Goal: Navigation & Orientation: Find specific page/section

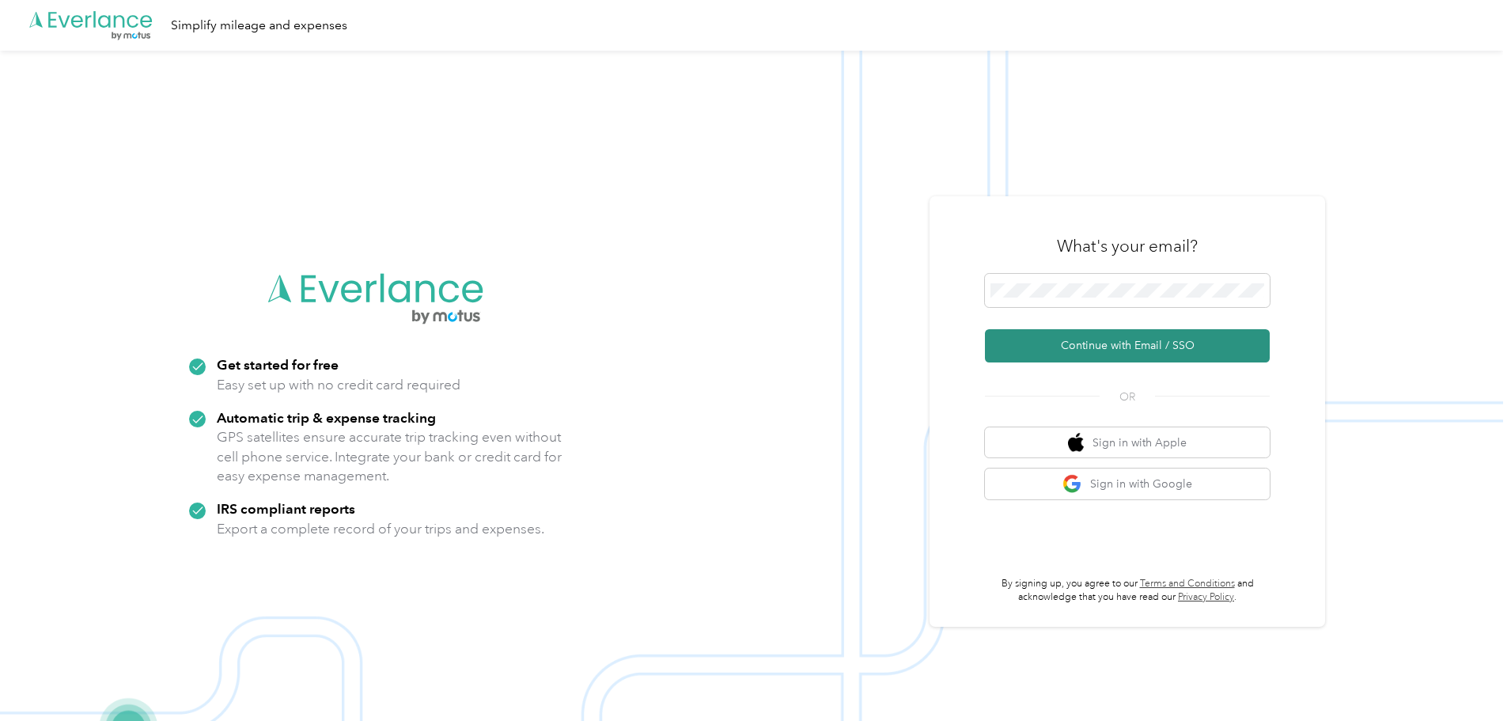
click at [1090, 347] on button "Continue with Email / SSO" at bounding box center [1127, 345] width 285 height 33
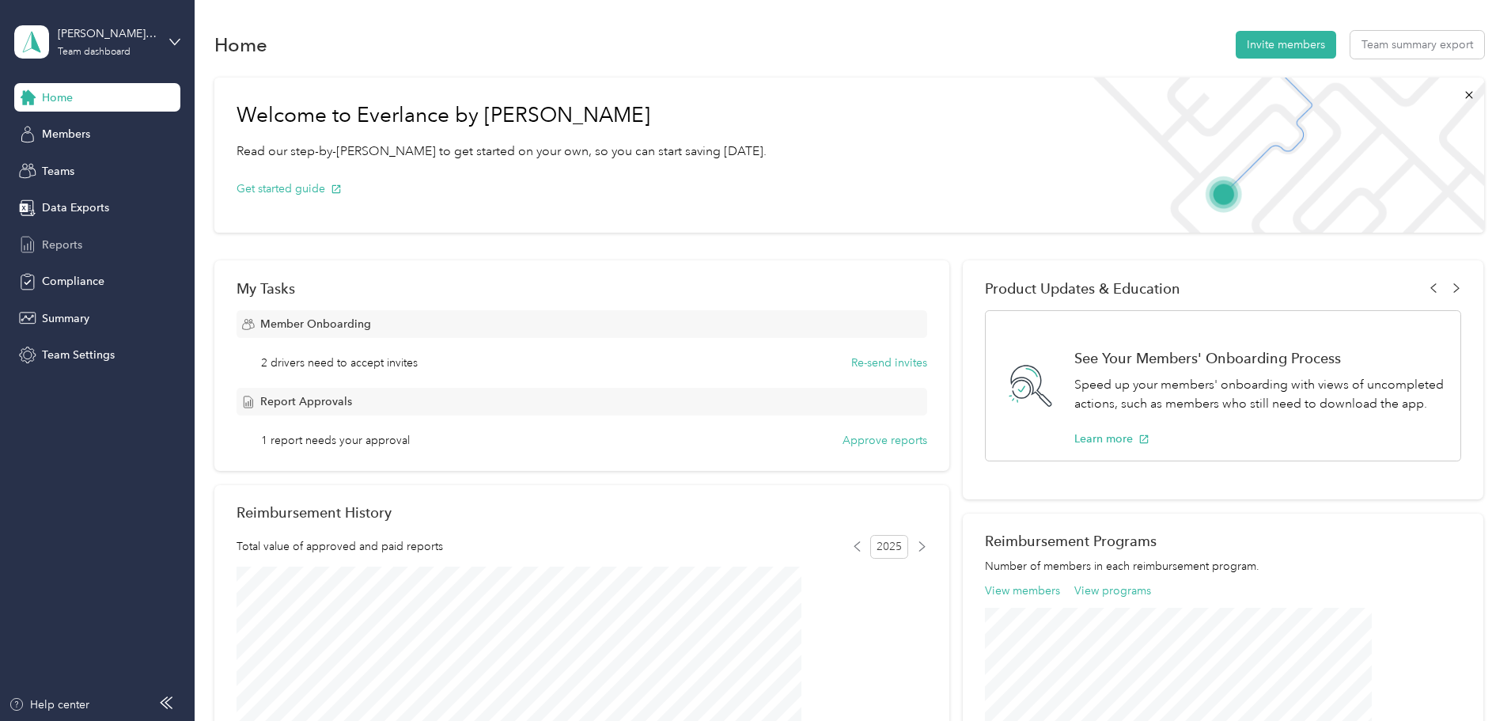
click at [48, 244] on span "Reports" at bounding box center [62, 245] width 40 height 17
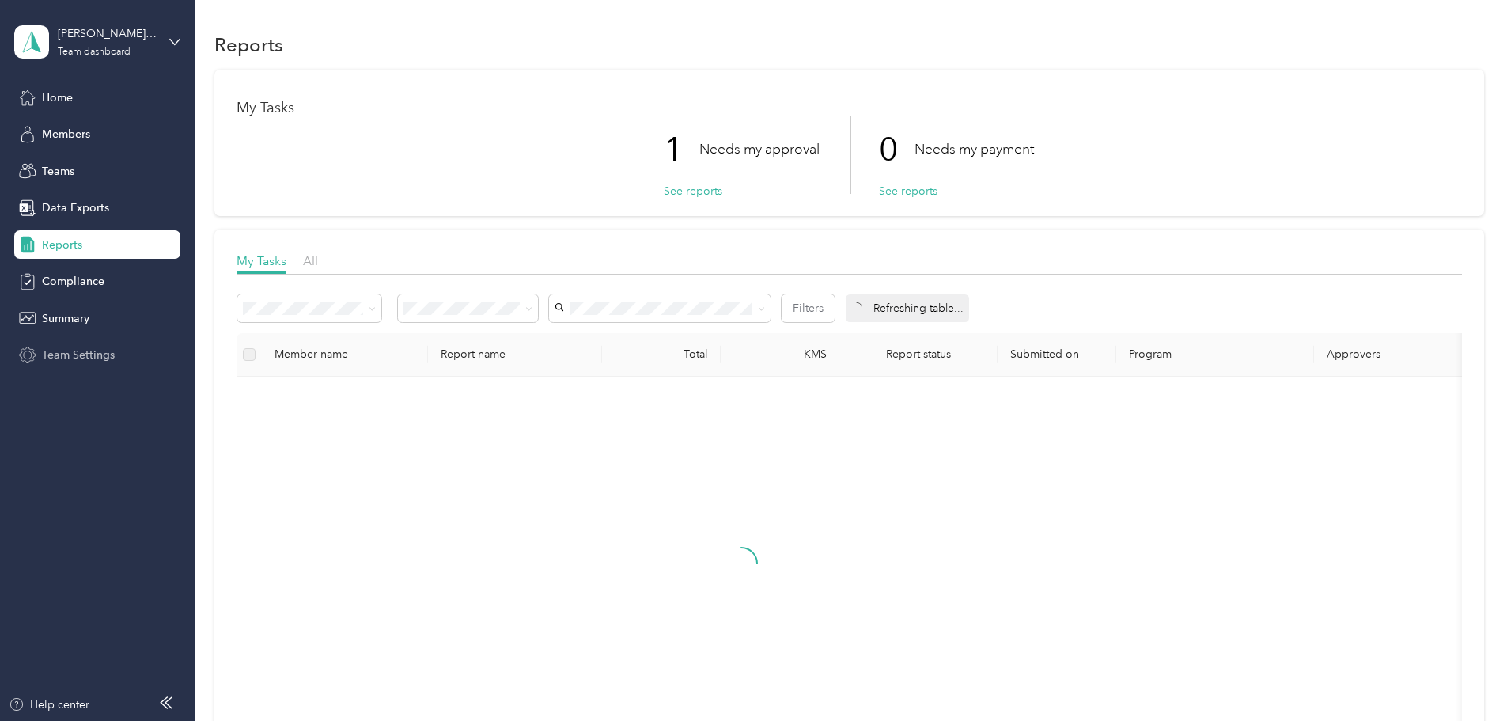
click at [74, 347] on span "Team Settings" at bounding box center [78, 355] width 73 height 17
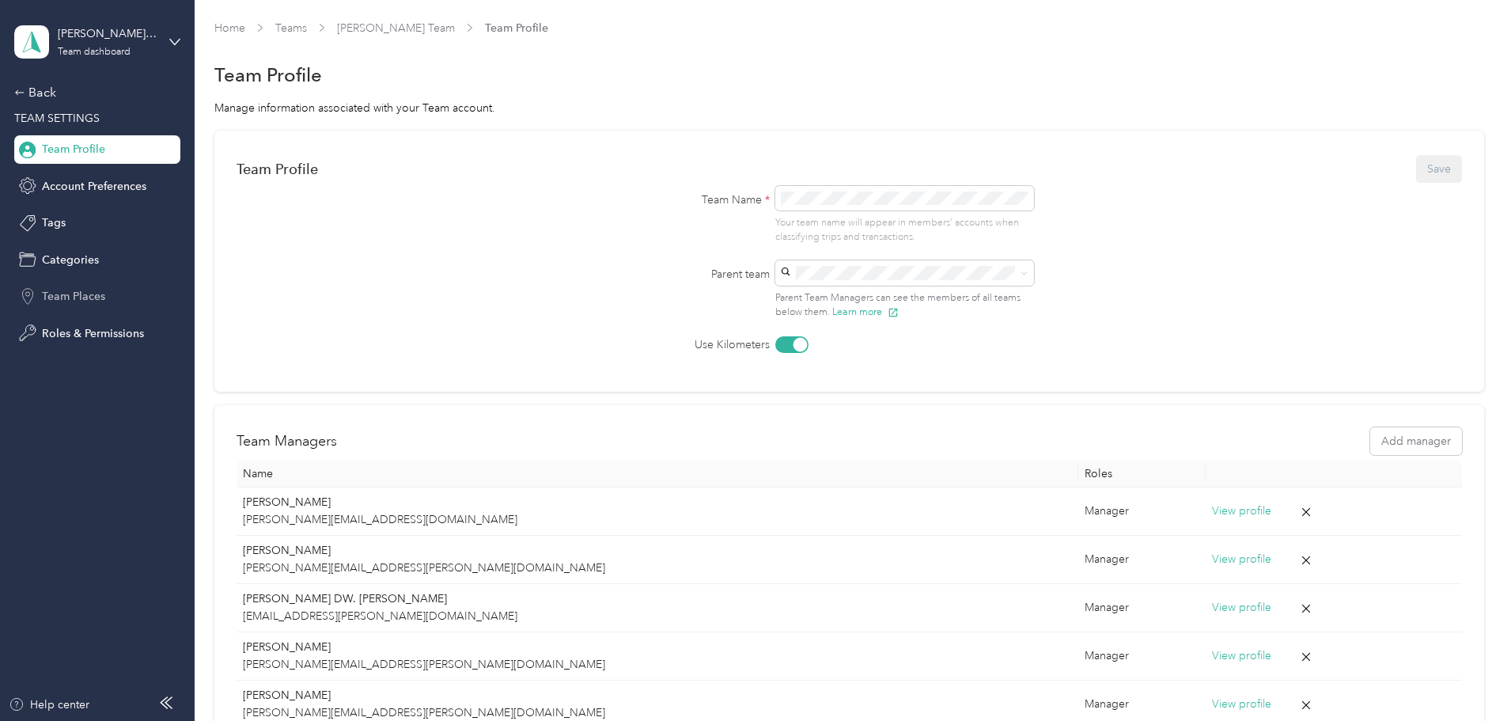
click at [82, 297] on span "Team Places" at bounding box center [73, 296] width 63 height 17
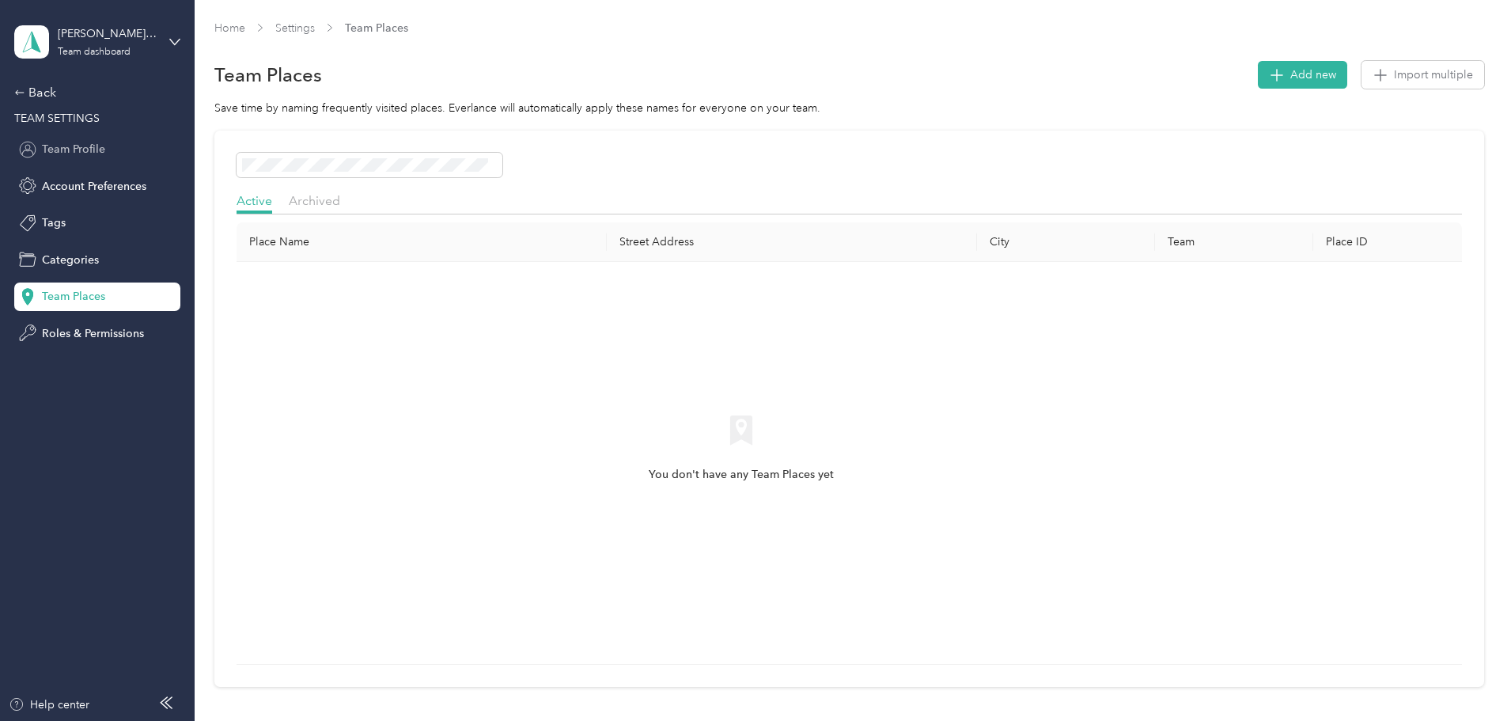
click at [59, 142] on span "Team Profile" at bounding box center [73, 149] width 63 height 17
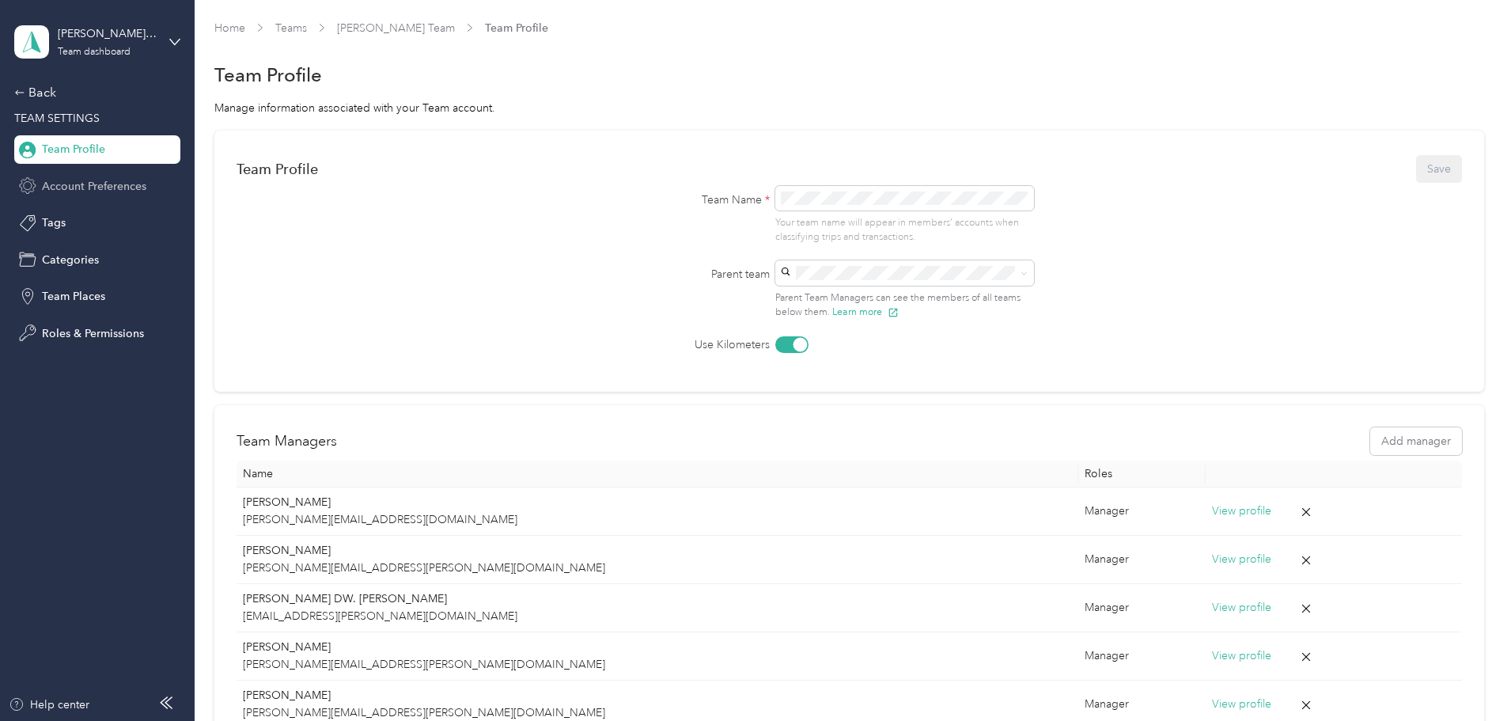
click at [73, 180] on span "Account Preferences" at bounding box center [94, 186] width 104 height 17
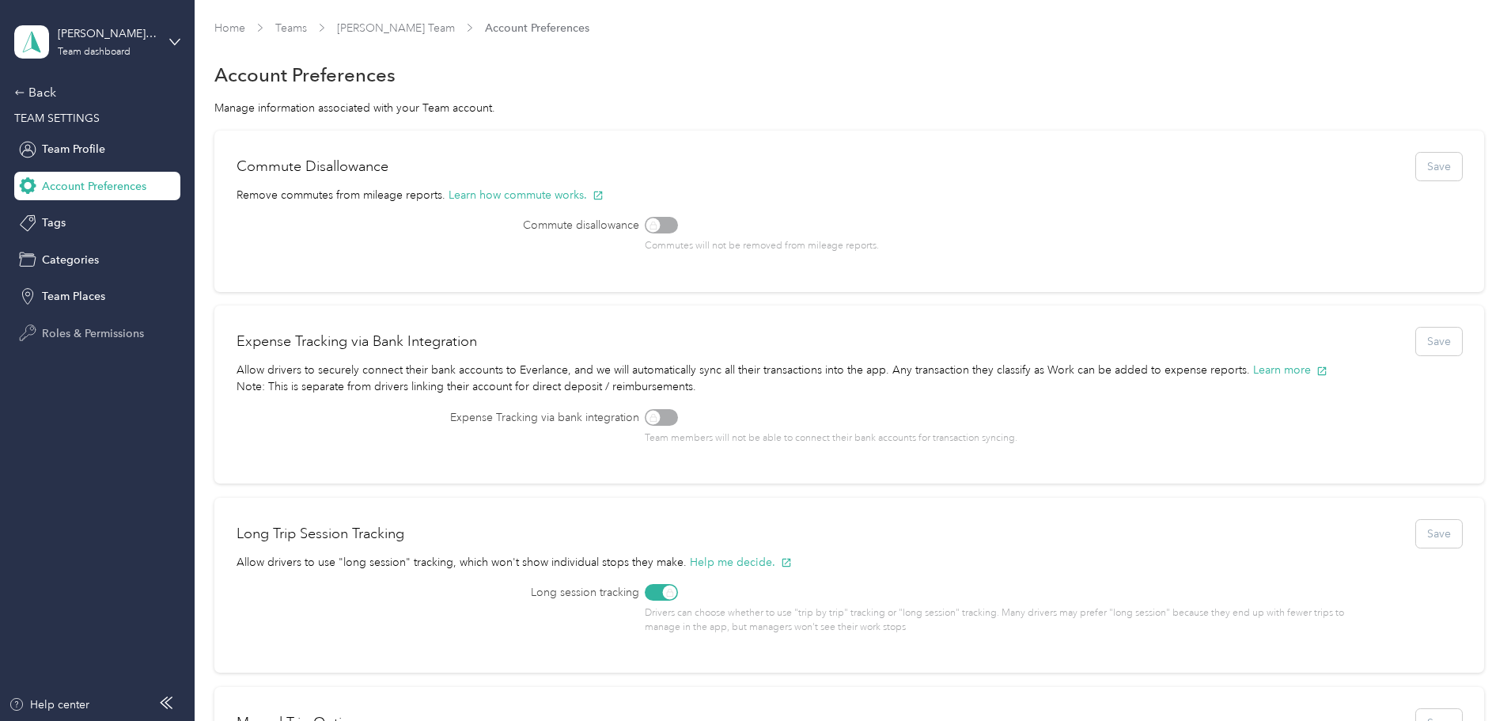
click at [66, 328] on span "Roles & Permissions" at bounding box center [93, 333] width 102 height 17
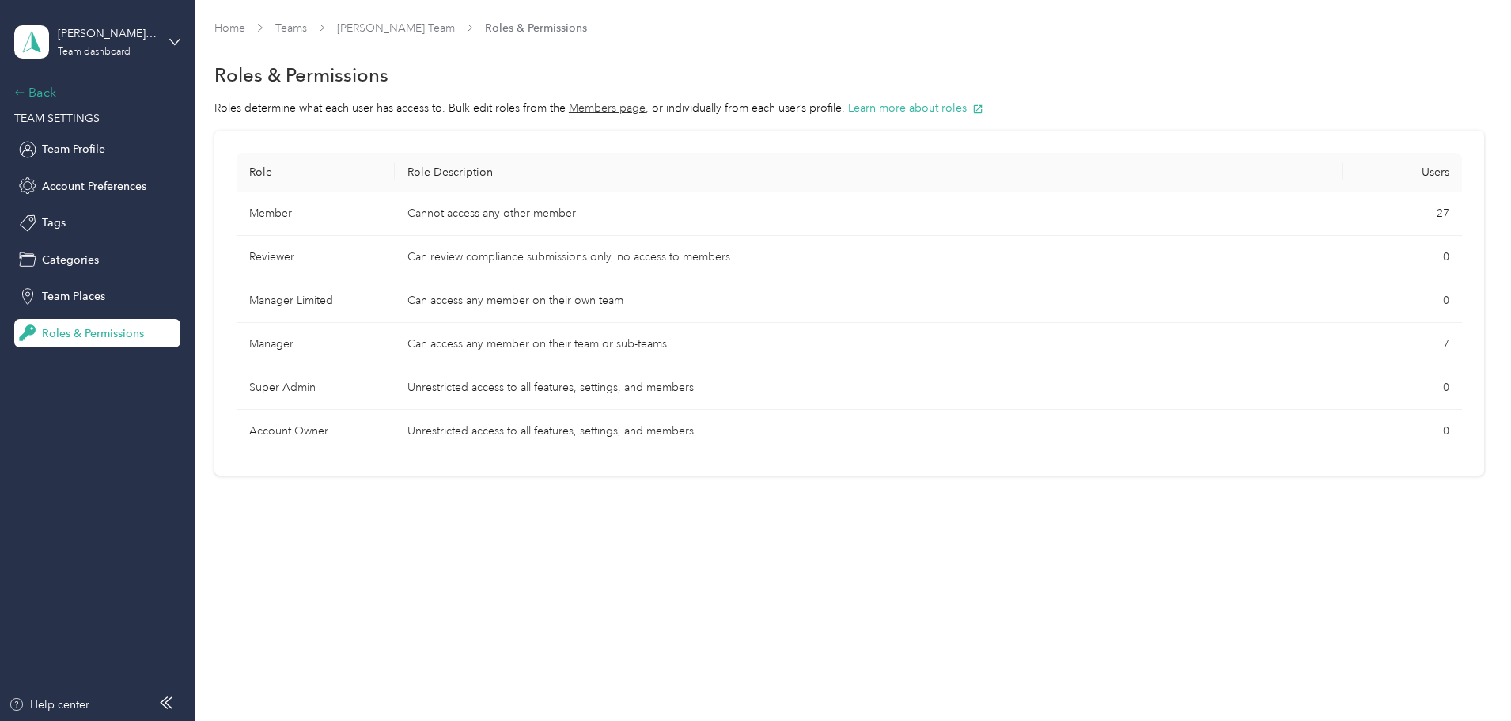
click at [28, 90] on div "Back" at bounding box center [93, 92] width 158 height 19
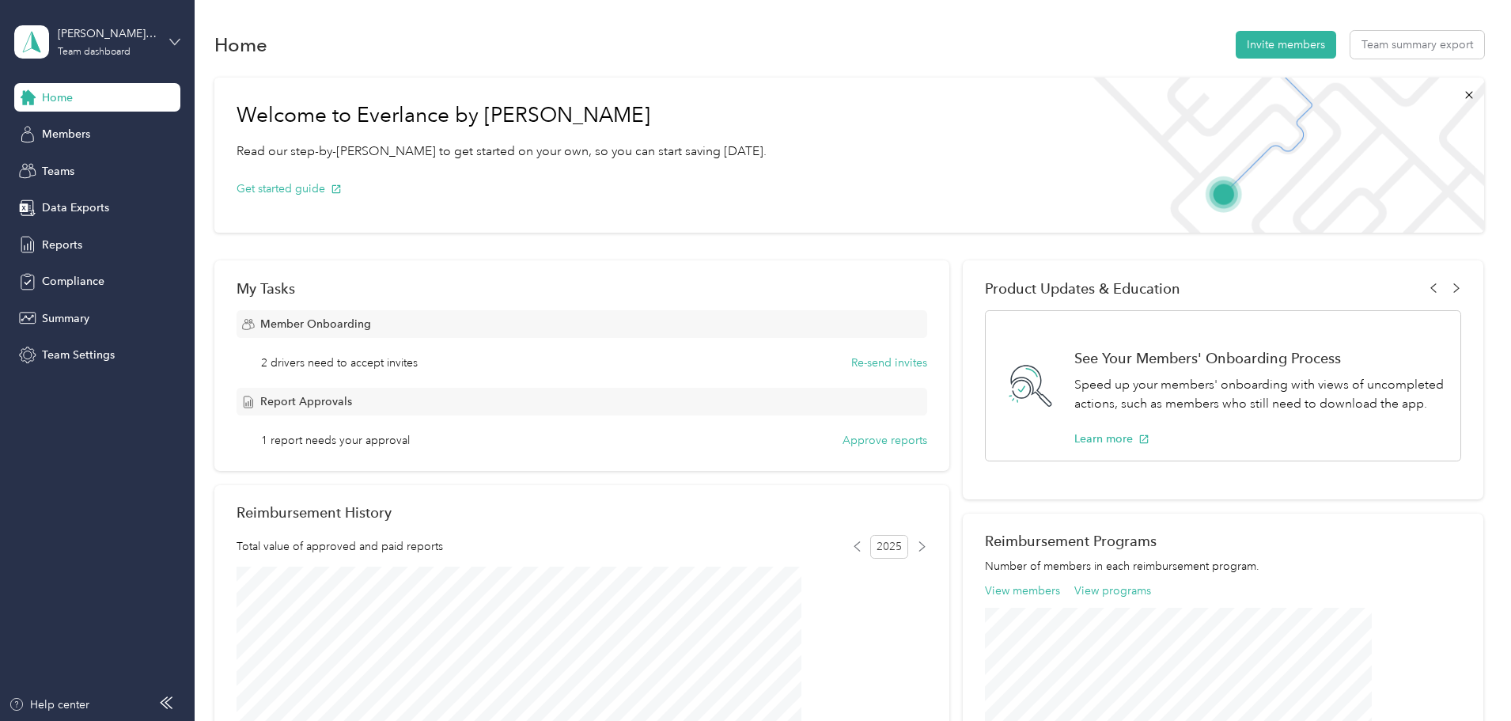
click at [176, 38] on icon at bounding box center [174, 41] width 11 height 11
click at [98, 169] on div "Personal dashboard" at bounding box center [78, 165] width 100 height 17
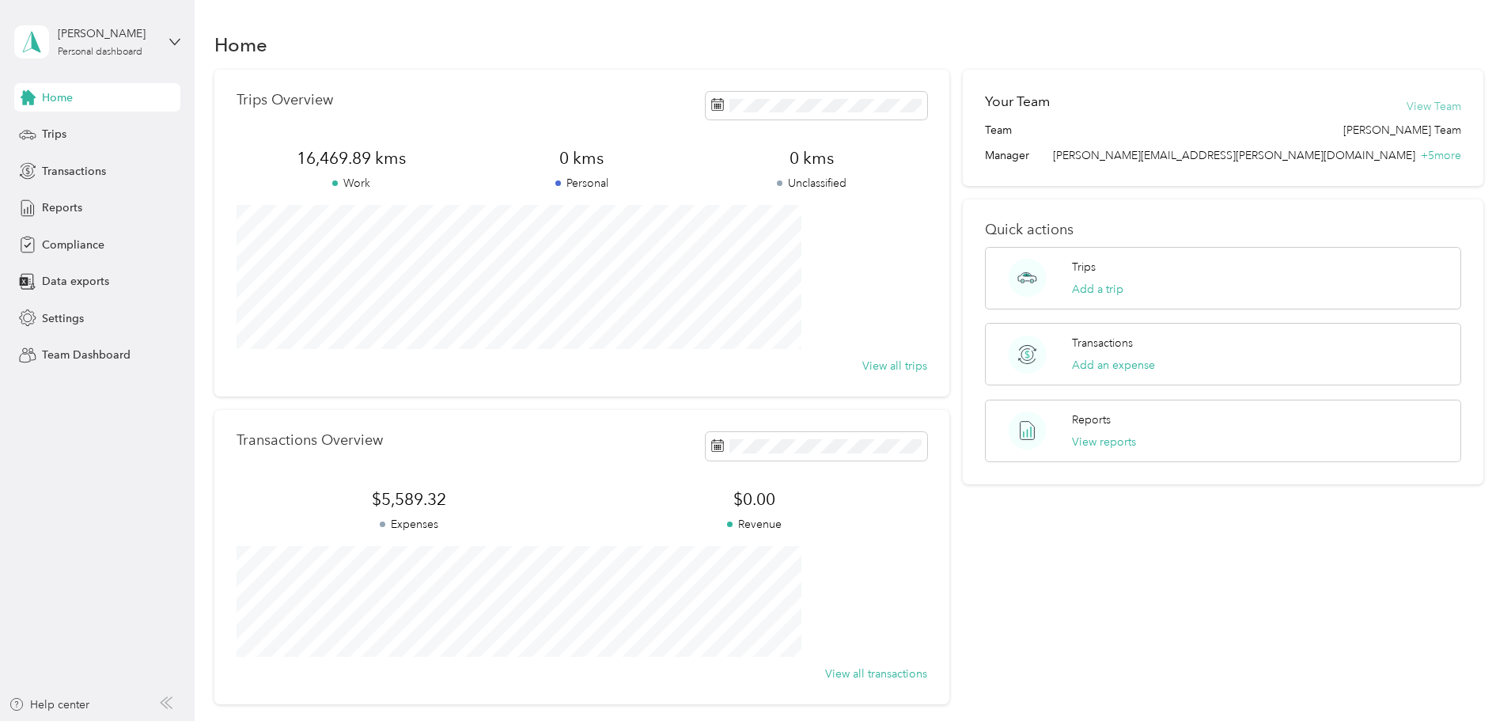
click at [1407, 107] on button "View Team" at bounding box center [1434, 106] width 55 height 17
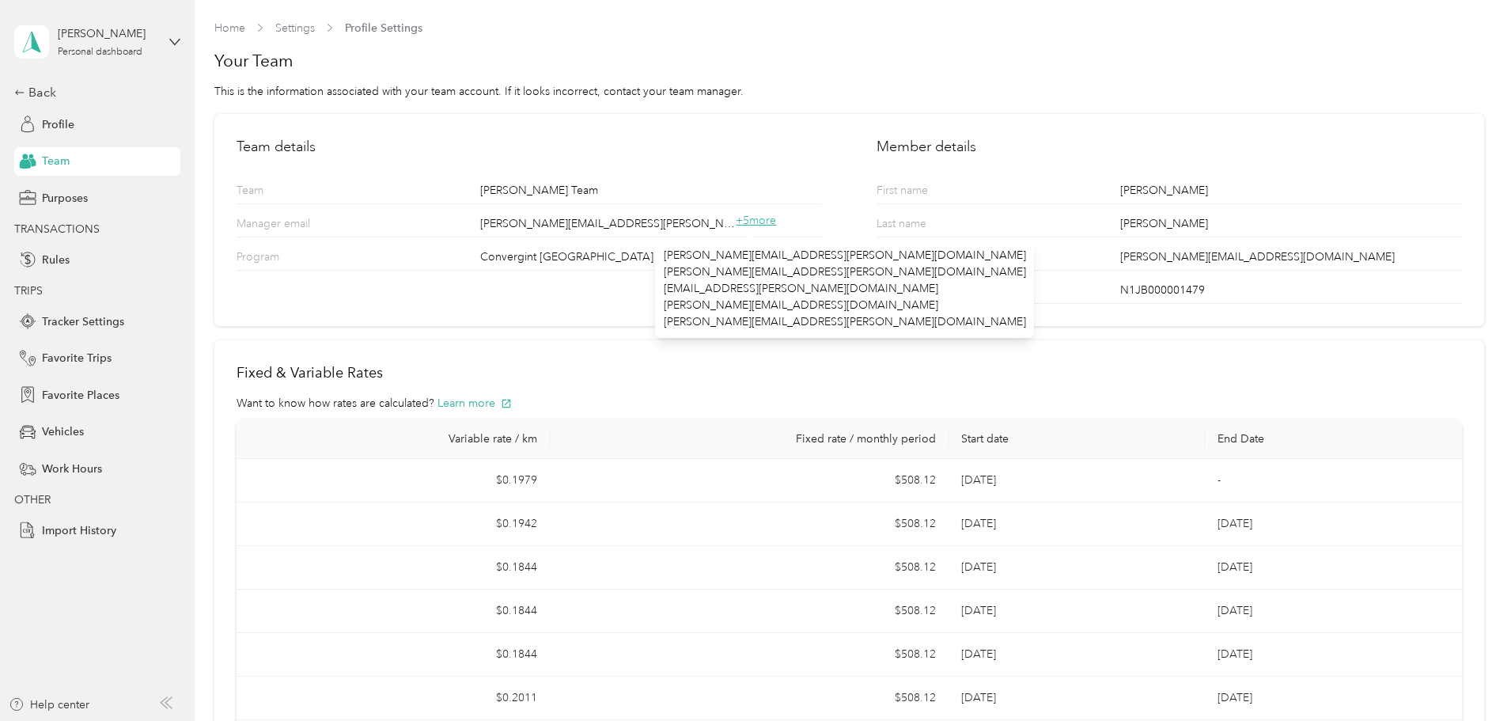
click at [747, 220] on span "+ 5 more" at bounding box center [756, 220] width 40 height 13
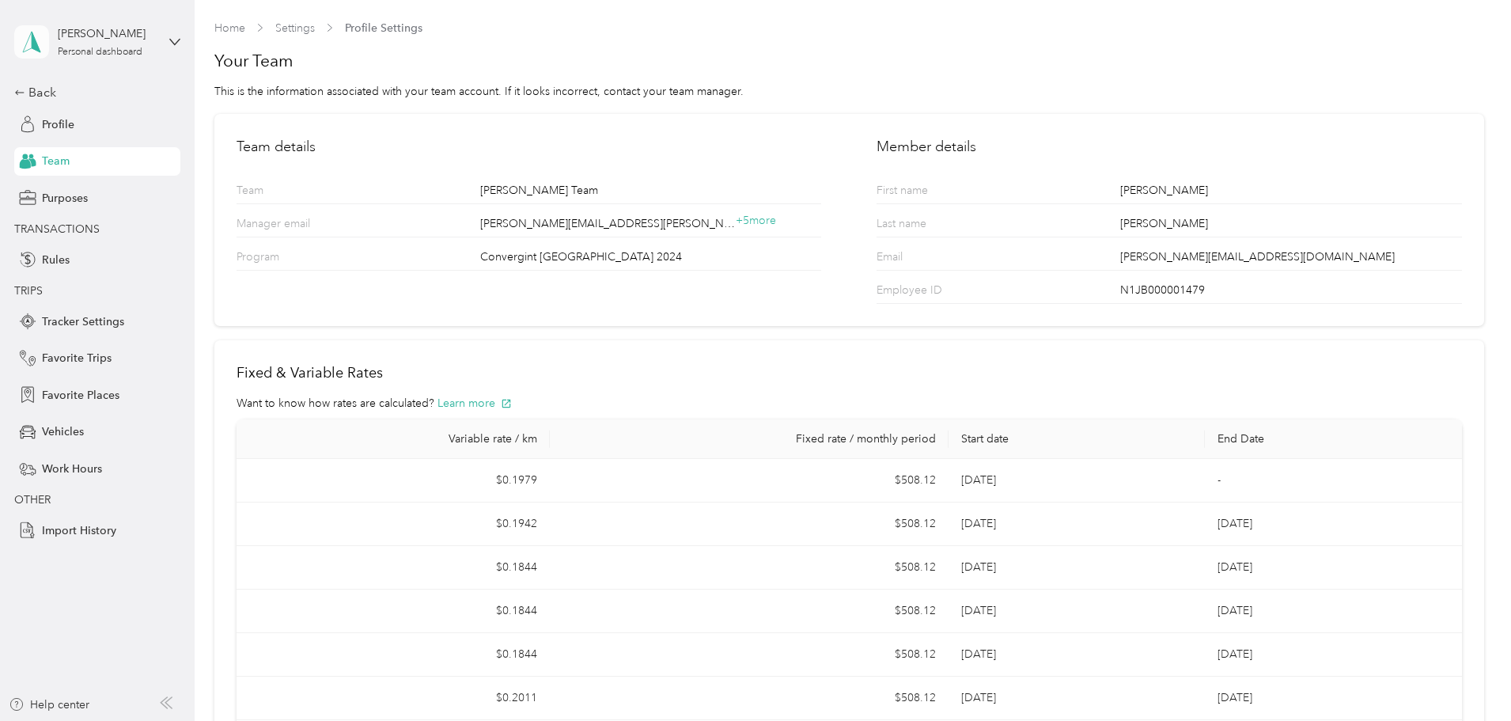
click at [45, 43] on span at bounding box center [31, 41] width 35 height 33
click at [44, 165] on div "Personal dashboard" at bounding box center [79, 164] width 103 height 17
